Goal: Task Accomplishment & Management: Complete application form

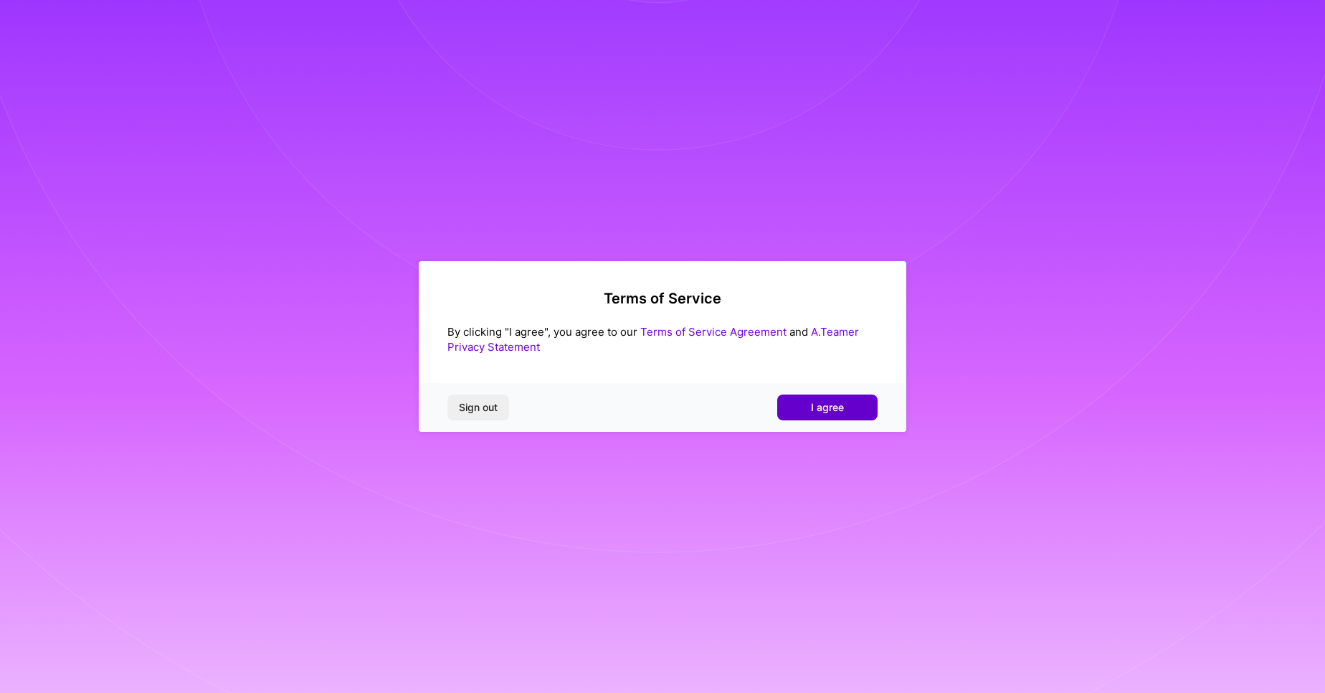
click at [816, 403] on span "I agree" at bounding box center [827, 407] width 33 height 14
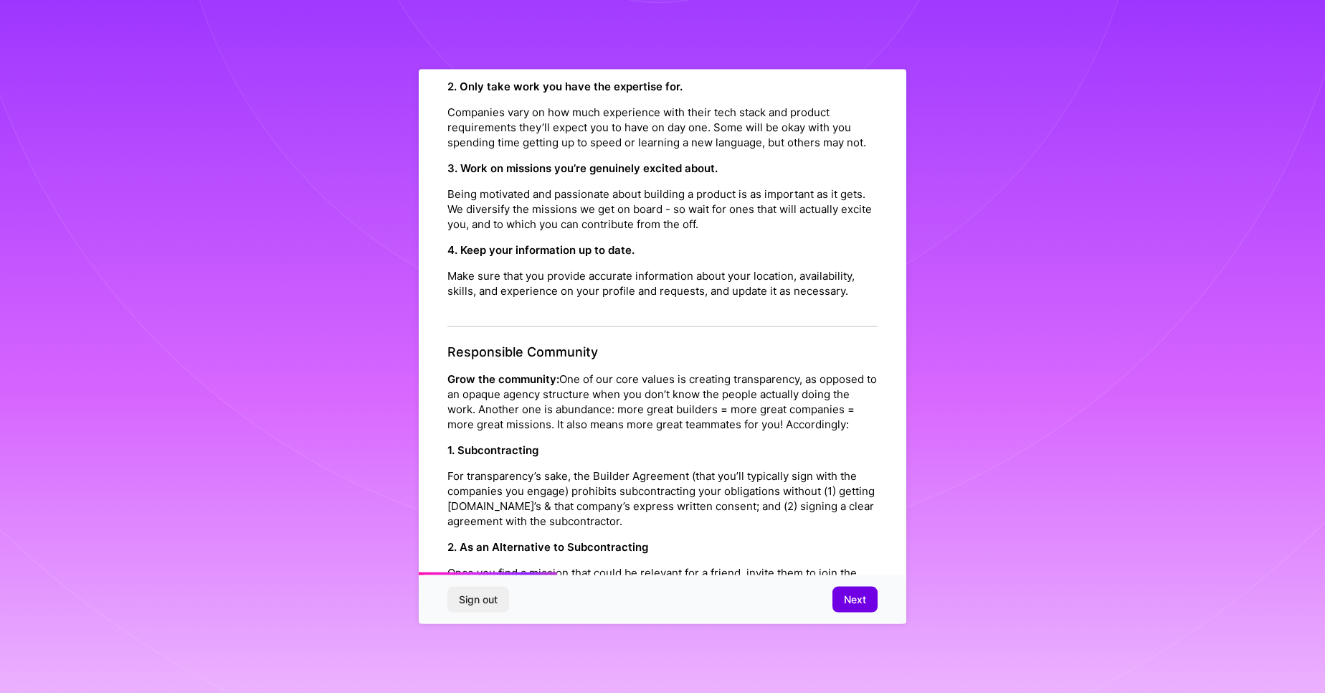
scroll to position [430, 0]
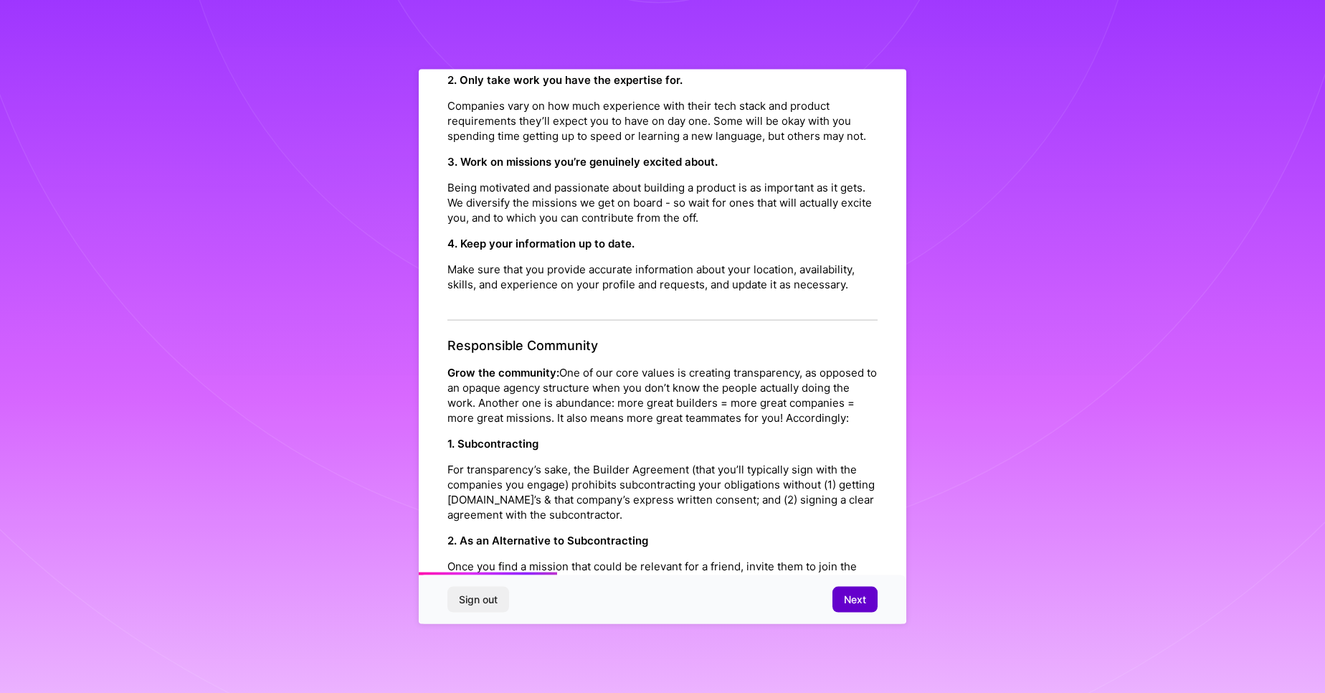
click at [858, 598] on span "Next" at bounding box center [855, 599] width 22 height 14
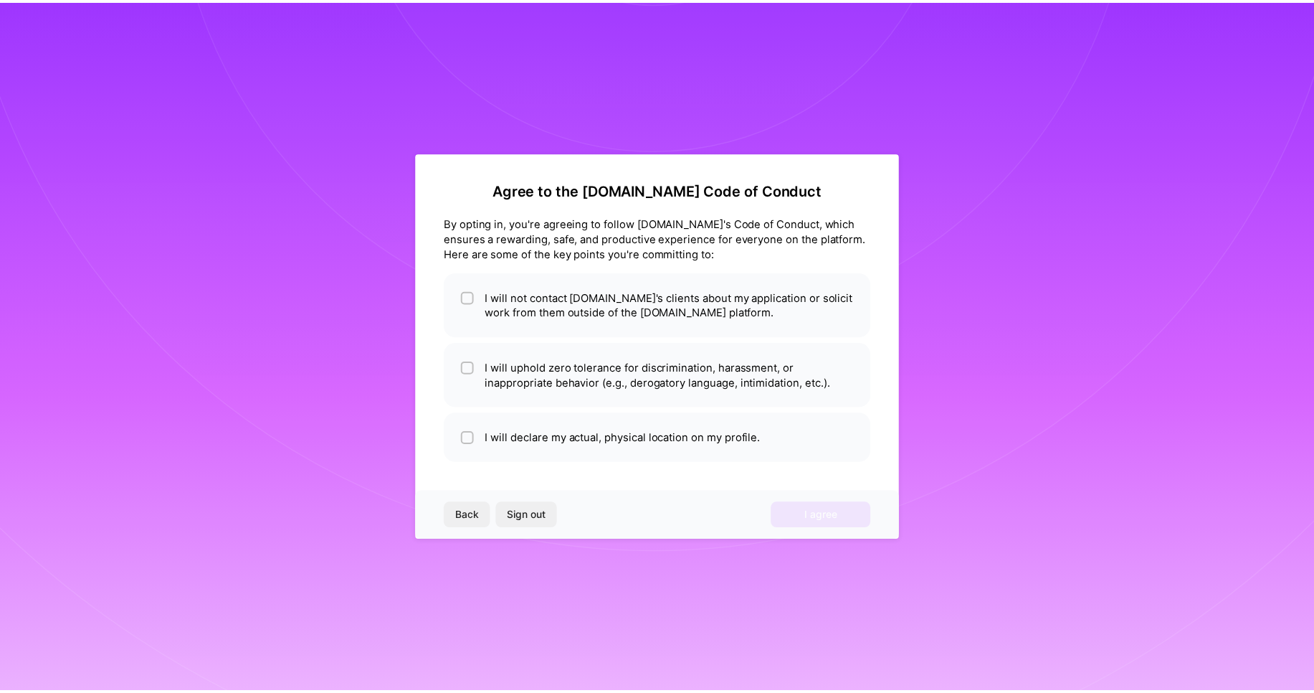
scroll to position [0, 0]
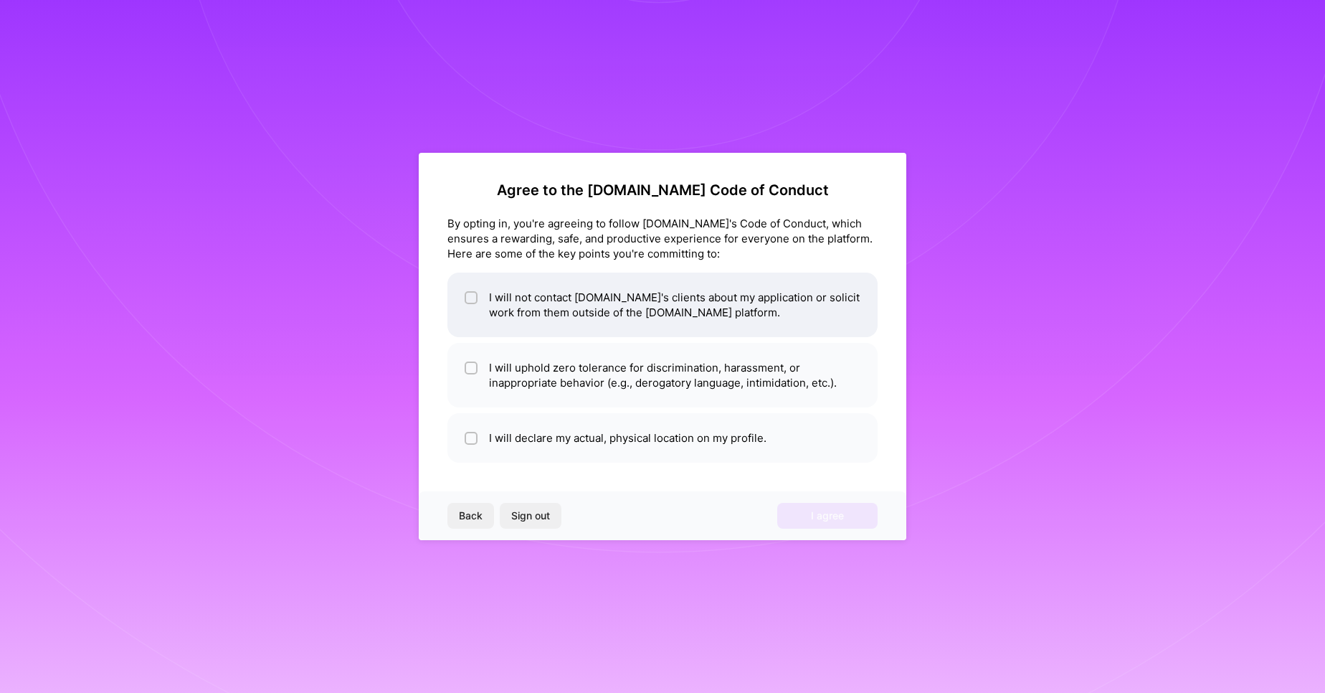
click at [468, 295] on input "checkbox" at bounding box center [473, 298] width 10 height 10
checkbox input "true"
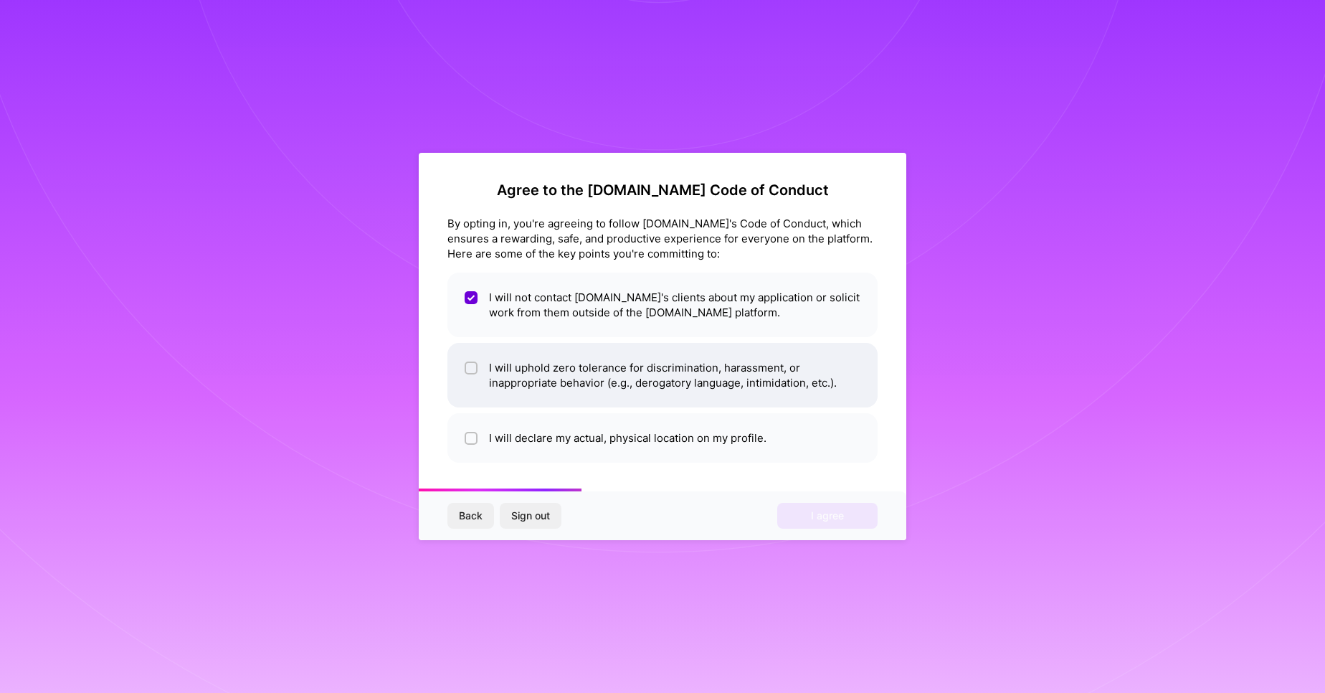
click at [473, 368] on input "checkbox" at bounding box center [473, 369] width 10 height 10
checkbox input "true"
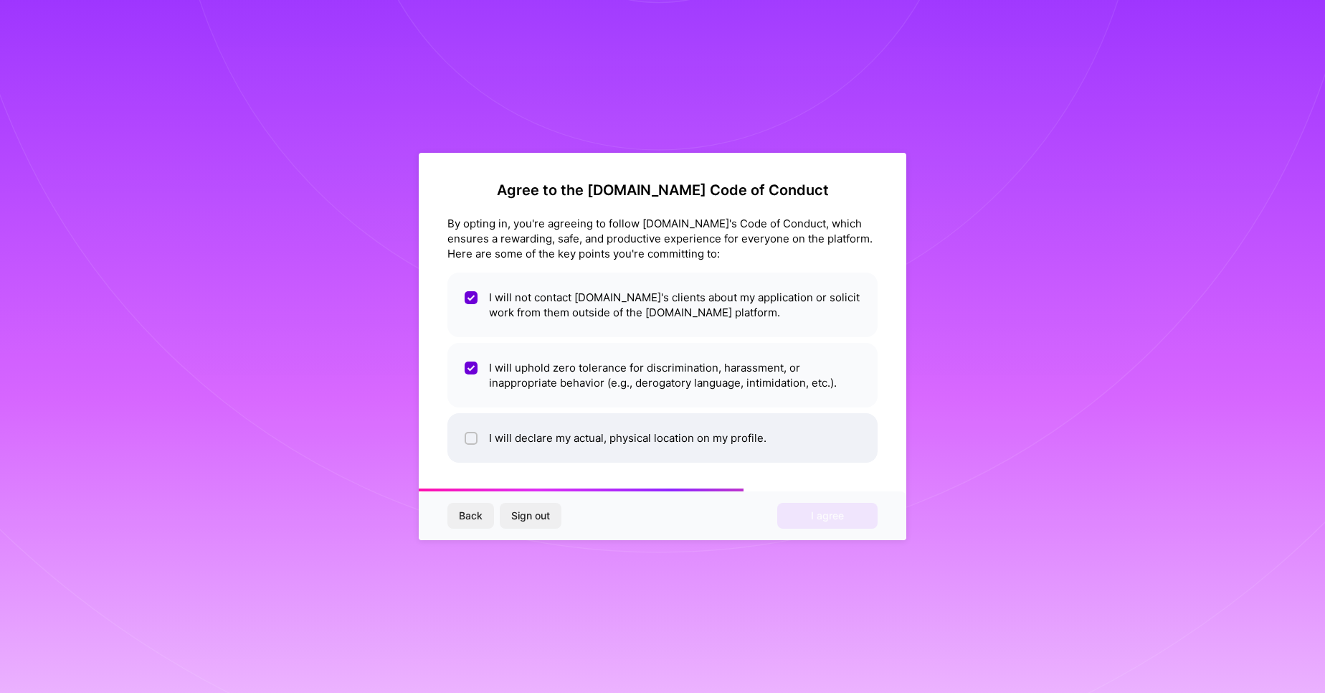
click at [470, 438] on input "checkbox" at bounding box center [473, 439] width 10 height 10
checkbox input "true"
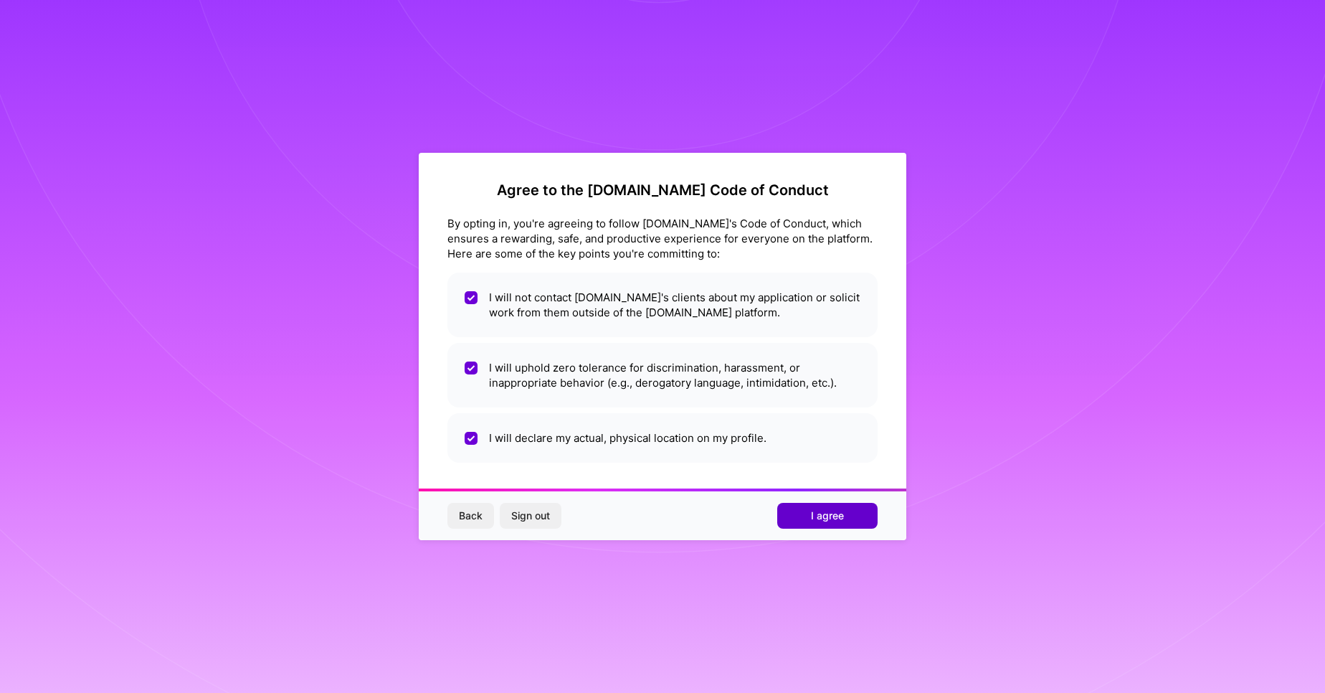
click at [817, 518] on span "I agree" at bounding box center [827, 515] width 33 height 14
